Goal: Check status: Check status

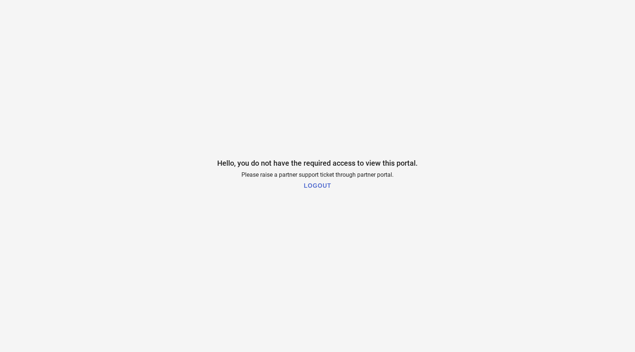
click at [312, 186] on h1 "LOGOUT" at bounding box center [317, 186] width 27 height 7
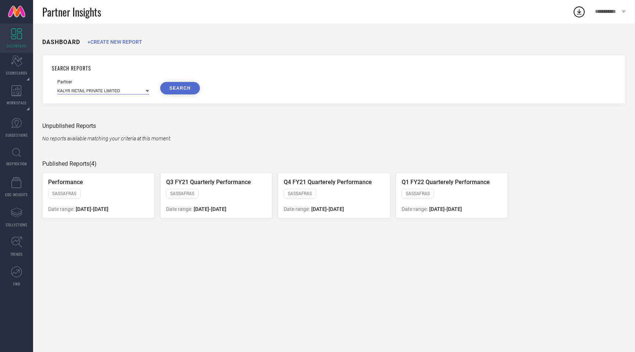
click at [140, 93] on input at bounding box center [103, 91] width 92 height 8
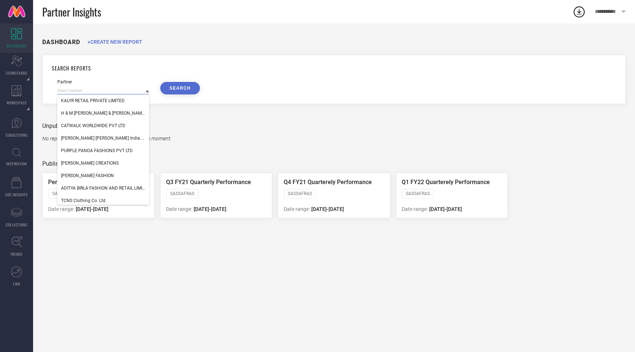
paste input "23215"
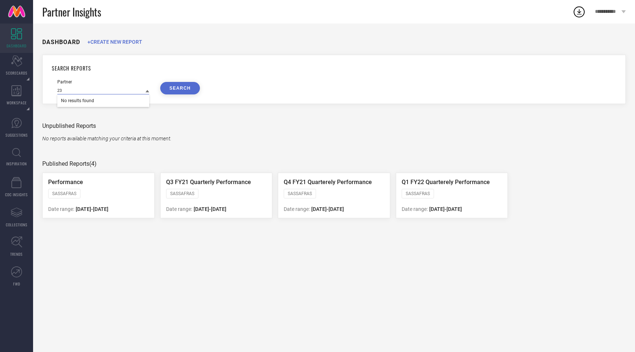
type input "2"
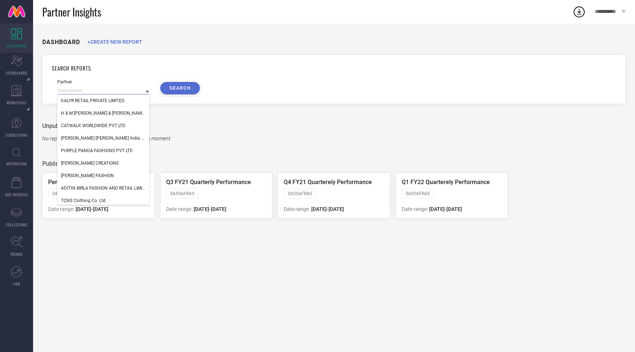
paste input "QUBE RETAIL PRIVATE LIMITED"
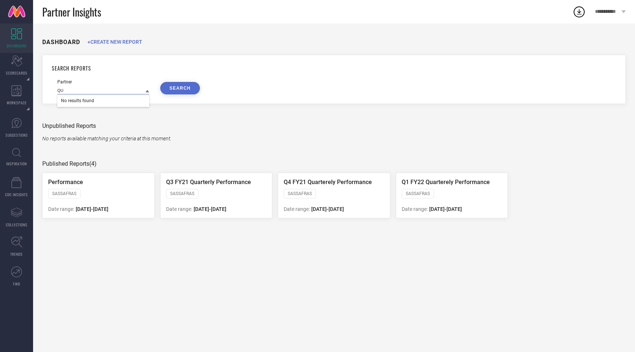
type input "Q"
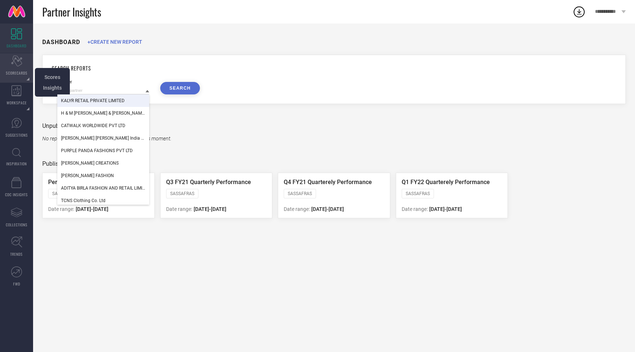
click at [17, 61] on icon "Scorecard" at bounding box center [16, 60] width 11 height 11
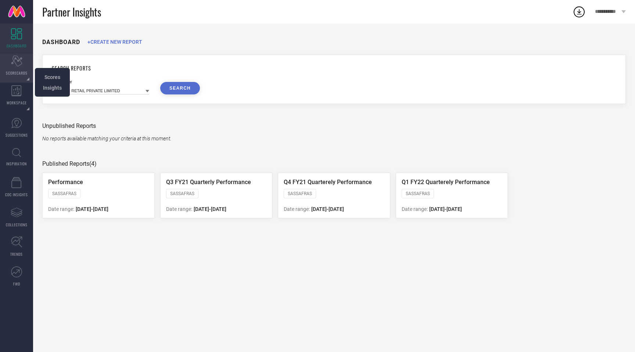
click at [13, 61] on icon at bounding box center [16, 60] width 11 height 11
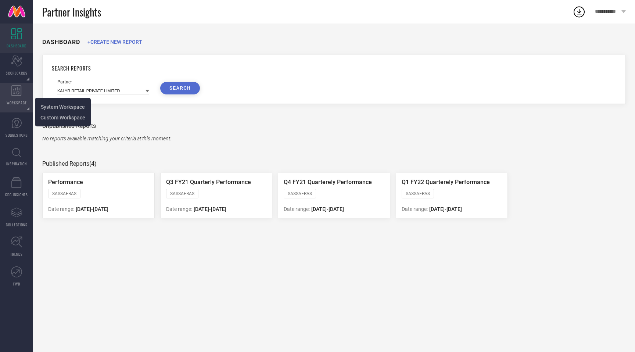
click at [14, 94] on icon at bounding box center [16, 90] width 10 height 11
click at [13, 97] on div "WORKSPACE" at bounding box center [16, 97] width 33 height 29
click at [58, 109] on span "System Workspace" at bounding box center [63, 107] width 44 height 6
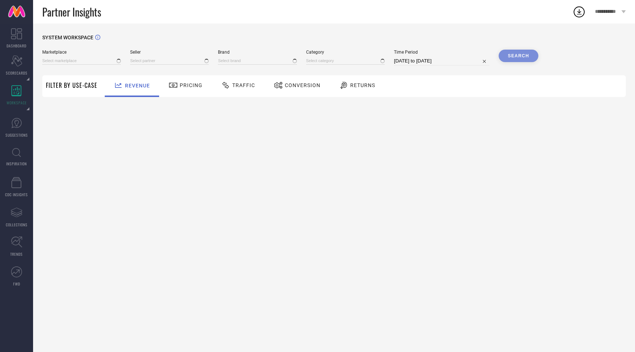
type input "All"
type input "1 STOP FASHION"
type input "All"
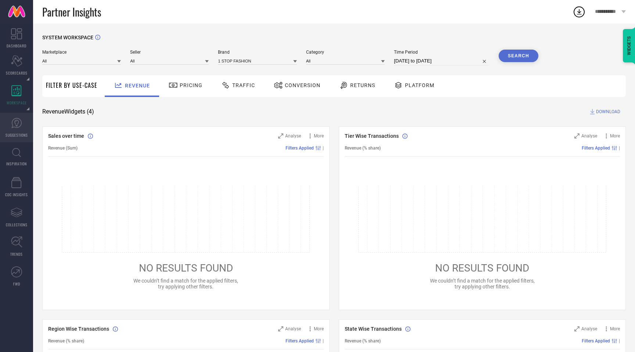
click at [14, 128] on icon at bounding box center [16, 123] width 11 height 11
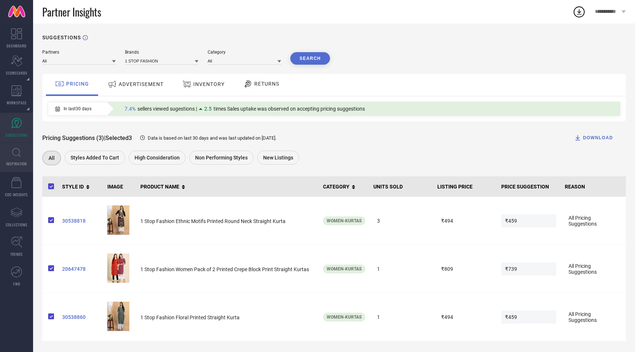
click at [14, 158] on link "INSPIRATION" at bounding box center [16, 157] width 33 height 29
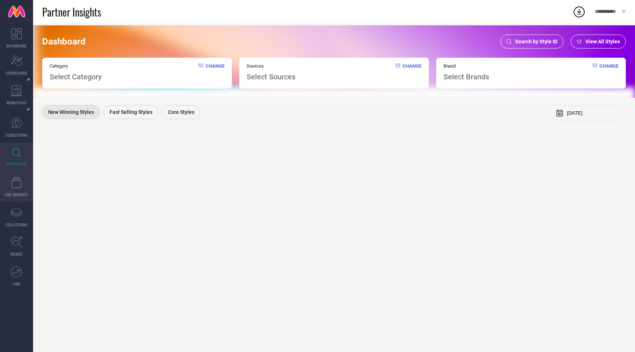
click at [17, 183] on icon at bounding box center [16, 182] width 10 height 11
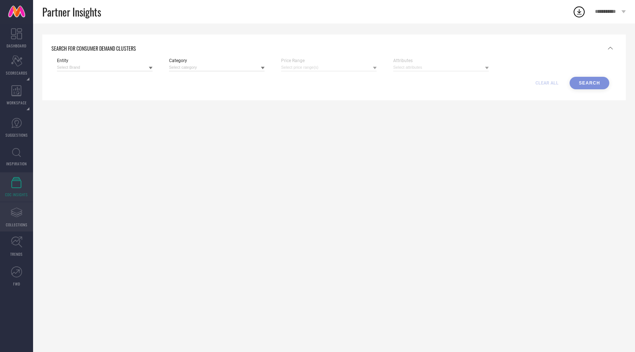
click at [17, 209] on icon "Assortments Created with Sketch." at bounding box center [17, 212] width 12 height 12
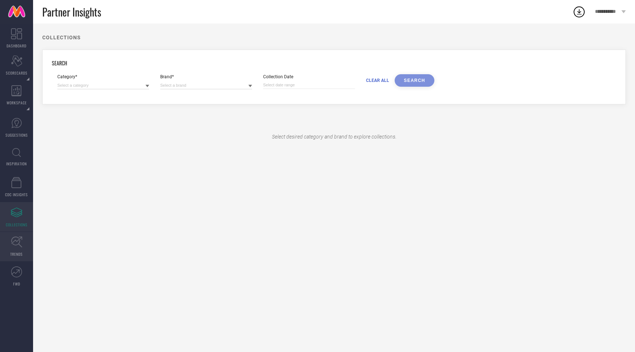
click at [18, 242] on icon at bounding box center [16, 241] width 11 height 11
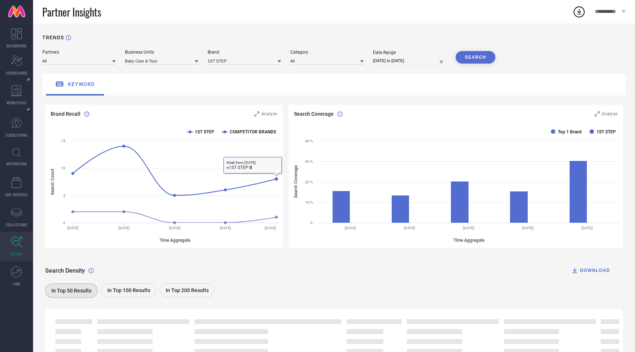
scroll to position [43, 0]
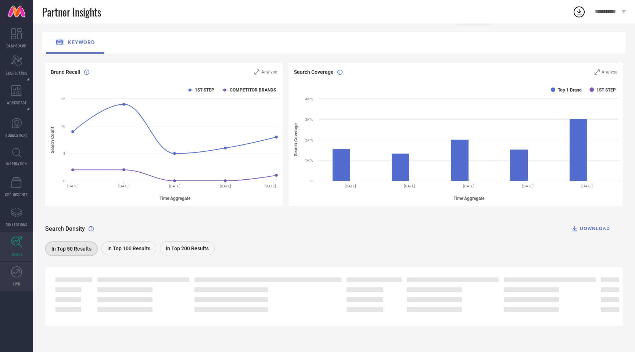
click at [10, 274] on link "FWD" at bounding box center [16, 276] width 33 height 29
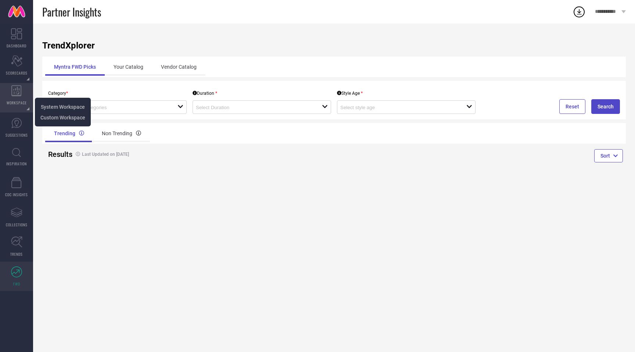
click at [16, 97] on div "WORKSPACE" at bounding box center [16, 97] width 33 height 29
click at [60, 117] on span "Custom Workspace" at bounding box center [62, 118] width 45 height 6
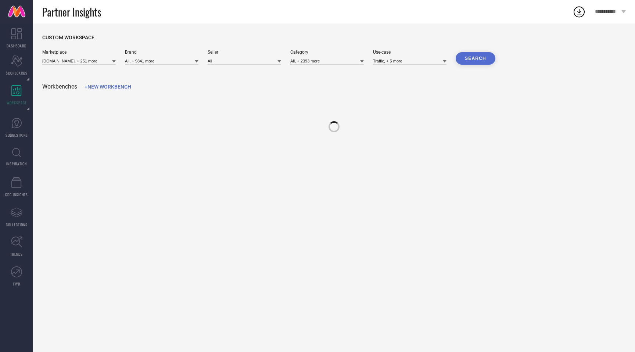
type input "10clubhomes.com, + 251 more"
type input "All, + 9841 more"
type input "All"
type input "All, + 2393 more"
type input "Traffic, + 5 more"
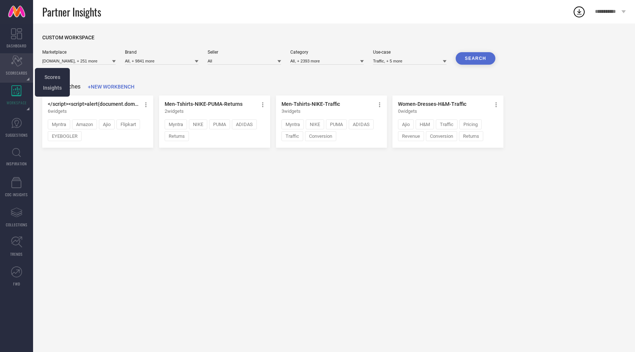
click at [21, 62] on icon at bounding box center [16, 60] width 11 height 11
click at [16, 38] on icon at bounding box center [16, 33] width 11 height 11
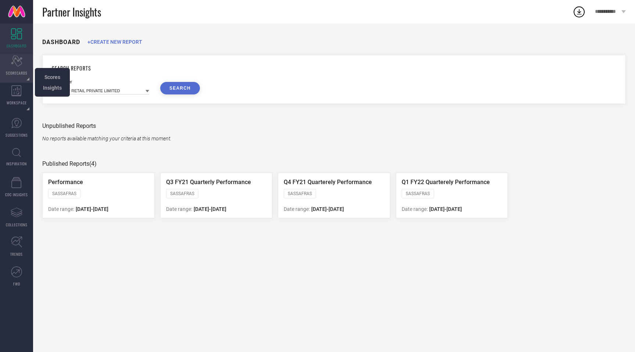
click at [13, 65] on icon "Scorecard" at bounding box center [16, 60] width 11 height 11
click at [53, 79] on span "Scores" at bounding box center [52, 77] width 16 height 6
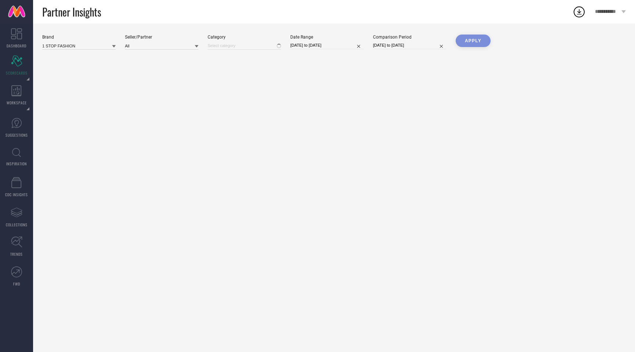
type input "All"
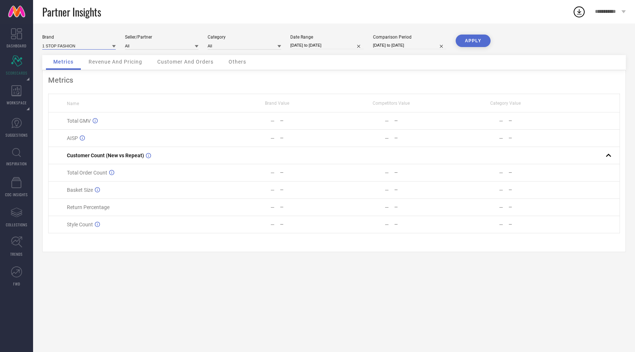
click at [98, 46] on input at bounding box center [78, 46] width 73 height 8
type input "Syrish"
click at [93, 55] on div "SYRISH" at bounding box center [78, 56] width 73 height 12
type input "All"
click at [315, 44] on input "09-08-2025 to 08-09-2025" at bounding box center [326, 46] width 73 height 8
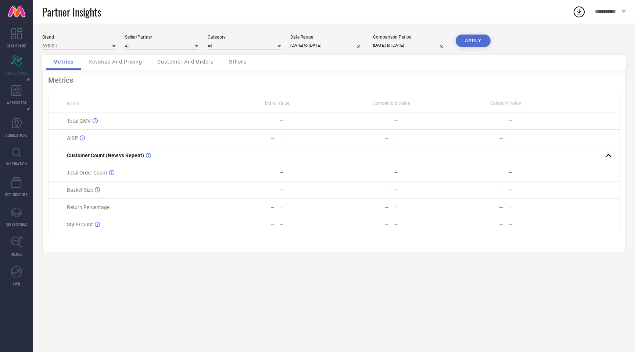
select select "7"
select select "2025"
select select "8"
select select "2025"
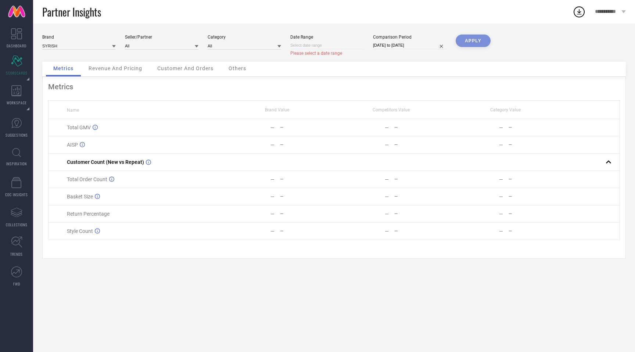
click at [327, 42] on input at bounding box center [326, 46] width 73 height 8
select select "8"
select select "2025"
select select "9"
select select "2025"
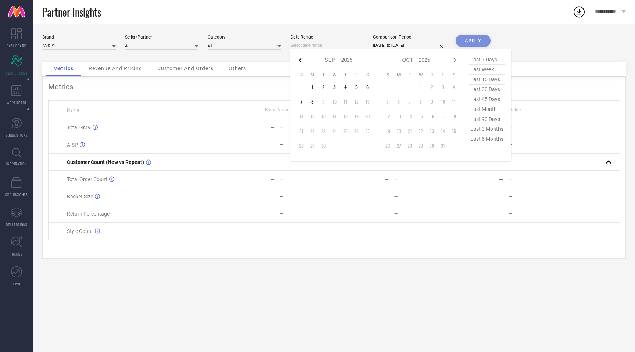
click at [300, 58] on icon at bounding box center [300, 60] width 9 height 9
select select "7"
select select "2025"
select select "8"
select select "2025"
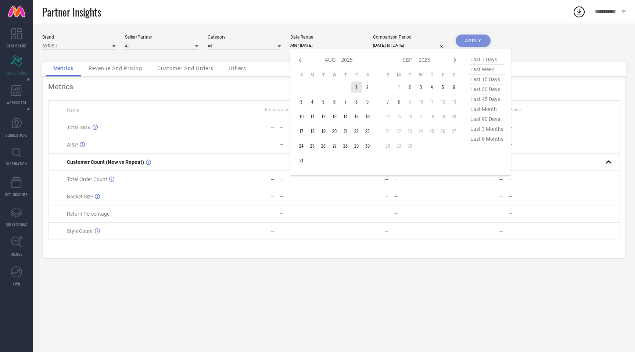
click at [354, 87] on td "1" at bounding box center [356, 87] width 11 height 11
type input "01-08-2025 to 16-08-2025"
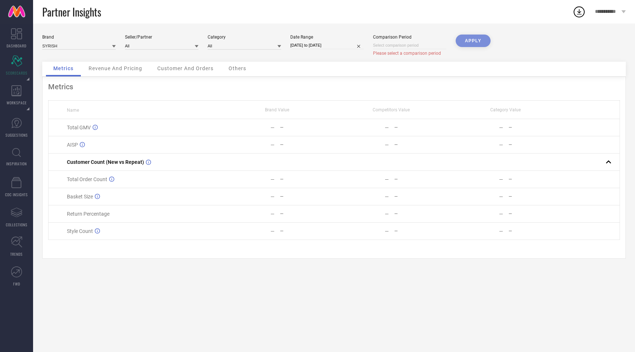
click at [414, 47] on input at bounding box center [409, 46] width 73 height 8
select select "8"
select select "2025"
select select "9"
select select "2025"
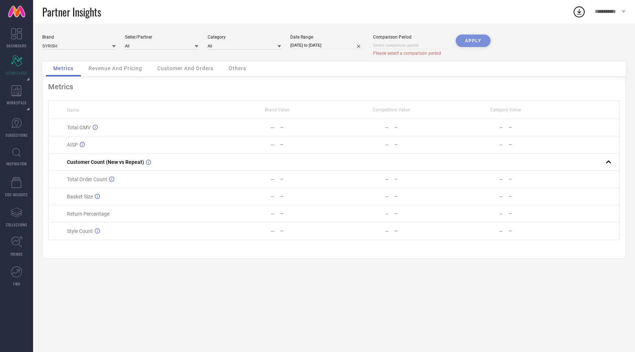
click at [520, 25] on div "Brand SYRISH Seller/Partner All Category All Date Range 01-08-2025 to 16-08-202…" at bounding box center [334, 188] width 602 height 328
click at [425, 47] on input at bounding box center [409, 46] width 73 height 8
select select "8"
select select "2025"
select select "9"
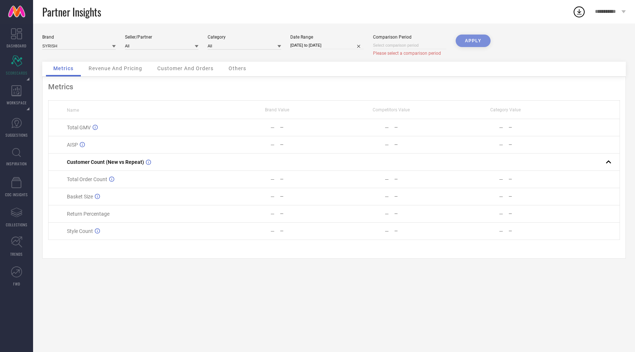
select select "2025"
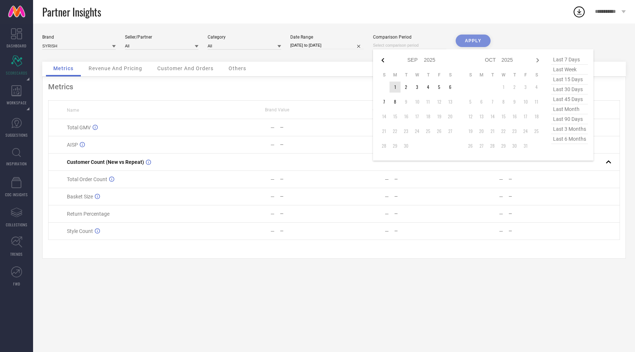
click at [385, 63] on icon at bounding box center [382, 60] width 9 height 9
select select "7"
select select "2025"
select select "8"
select select "2025"
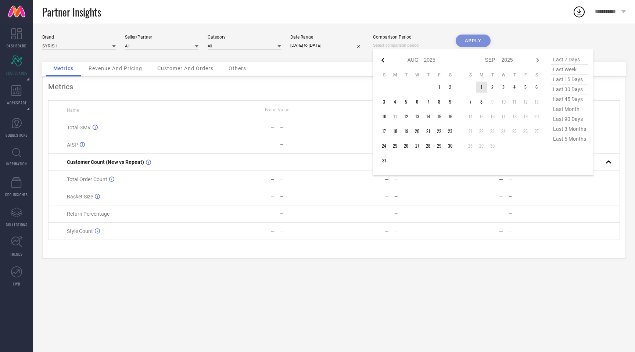
click at [385, 63] on icon at bounding box center [382, 60] width 9 height 9
select select "6"
select select "2025"
select select "7"
select select "2025"
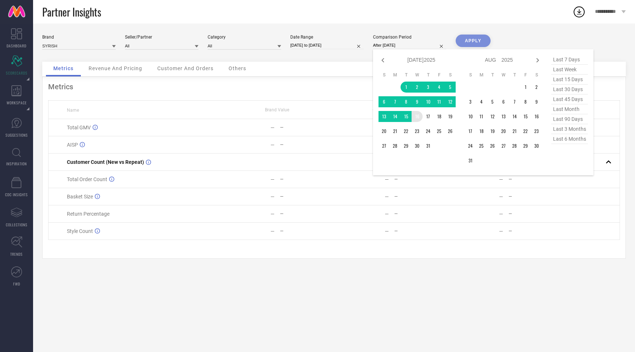
drag, startPoint x: 406, startPoint y: 89, endPoint x: 417, endPoint y: 116, distance: 29.8
click at [417, 116] on tbody "1 2 3 4 5 6 7 8 9 10 11 12 13 14 15 16 17 18 19 20 21 22 23 24 25 26 27 28 29 3…" at bounding box center [416, 117] width 77 height 70
type input "01-07-2025 to 16-07-2025"
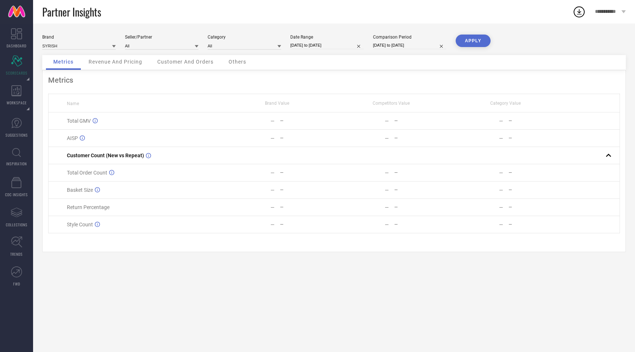
click at [475, 42] on button "APPLY" at bounding box center [473, 41] width 35 height 12
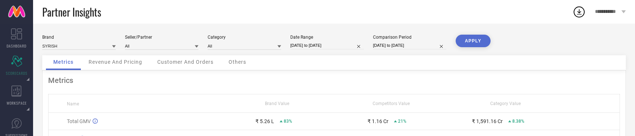
click at [470, 40] on button "APPLY" at bounding box center [473, 41] width 35 height 12
